Goal: Transaction & Acquisition: Obtain resource

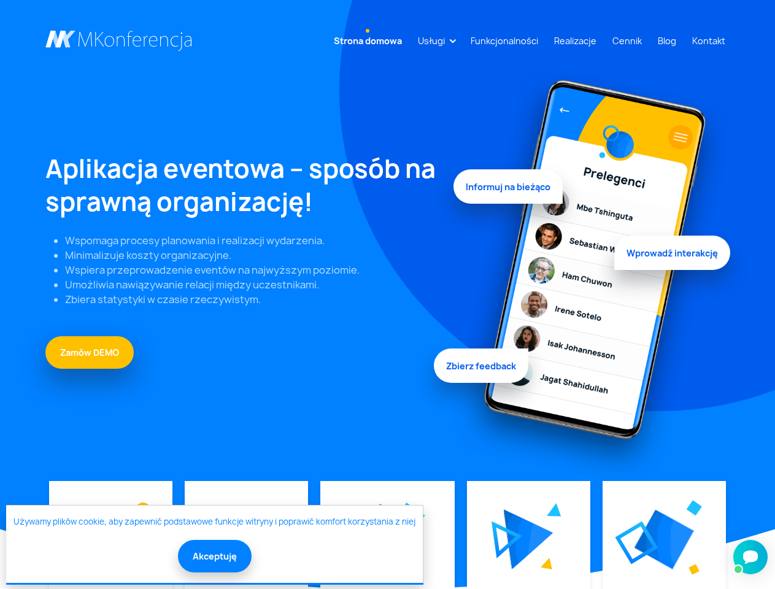
click at [434, 40] on link "Usługi" at bounding box center [431, 40] width 37 height 23
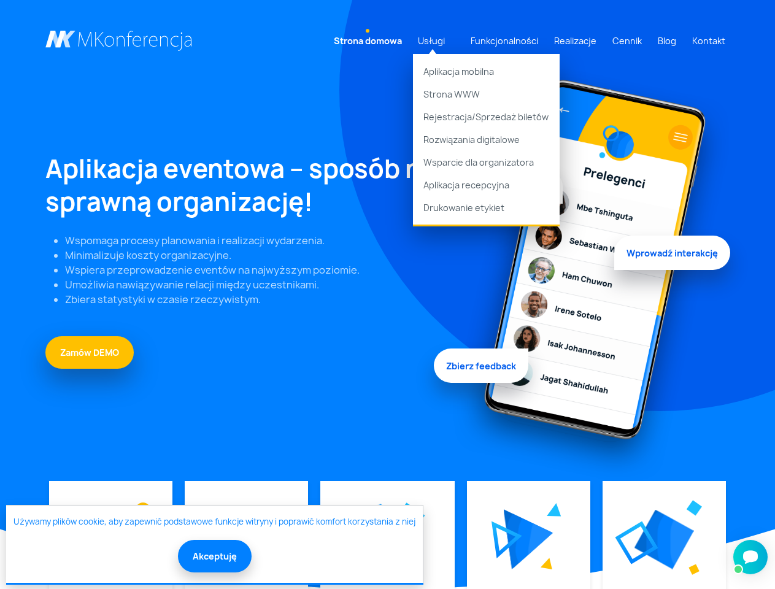
click at [527, 539] on img at bounding box center [528, 539] width 50 height 60
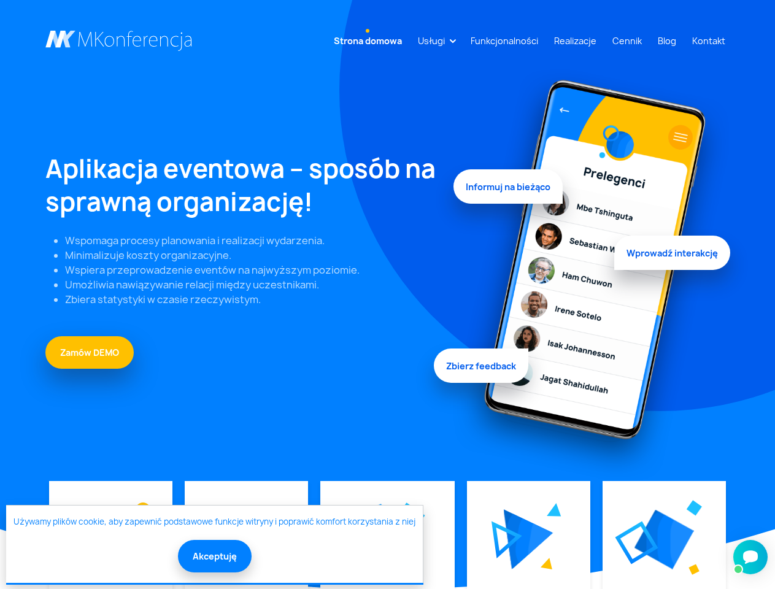
click at [663, 539] on img at bounding box center [663, 539] width 59 height 59
click at [213, 556] on button "Akceptuję" at bounding box center [215, 556] width 74 height 33
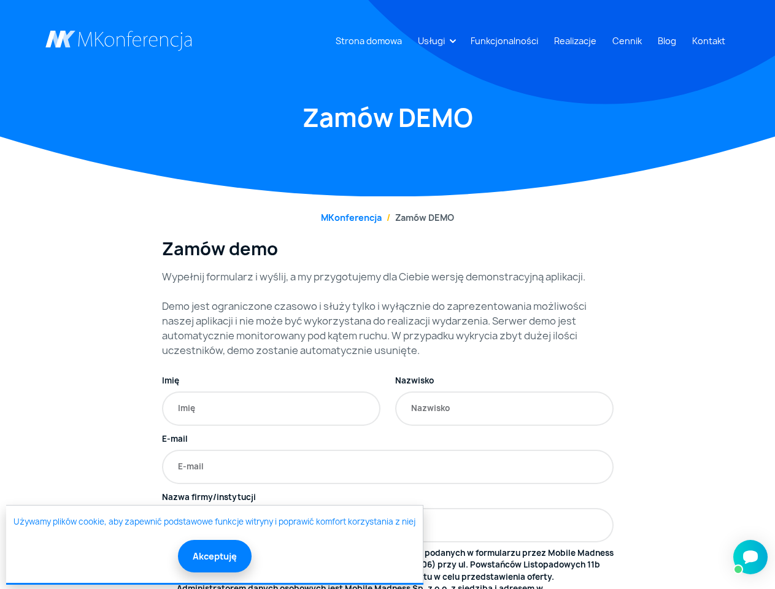
click at [434, 40] on link "Usługi" at bounding box center [431, 40] width 37 height 23
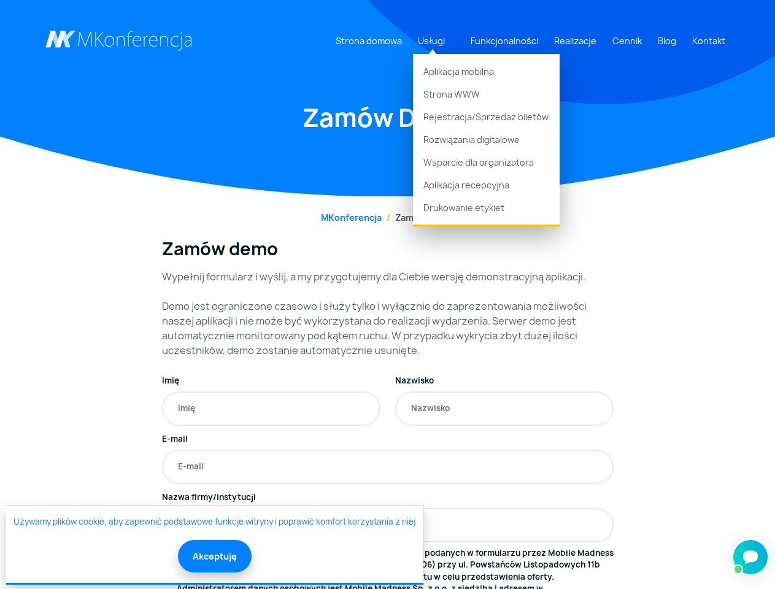
click at [213, 556] on button "Akceptuję" at bounding box center [215, 556] width 74 height 33
